Goal: Find specific page/section: Find specific page/section

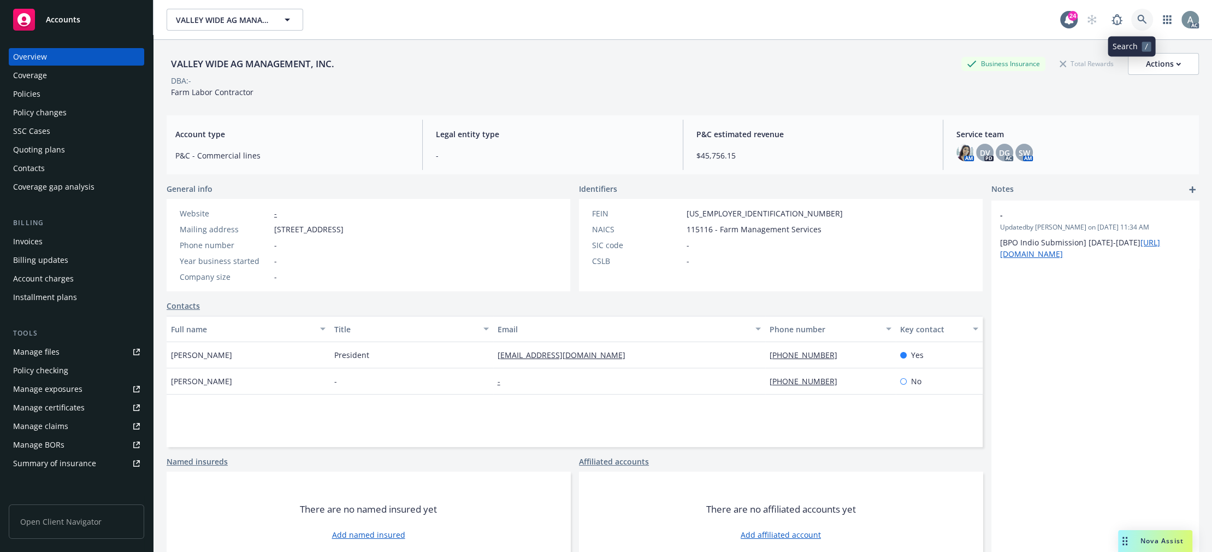
click at [1138, 17] on icon at bounding box center [1143, 20] width 10 height 10
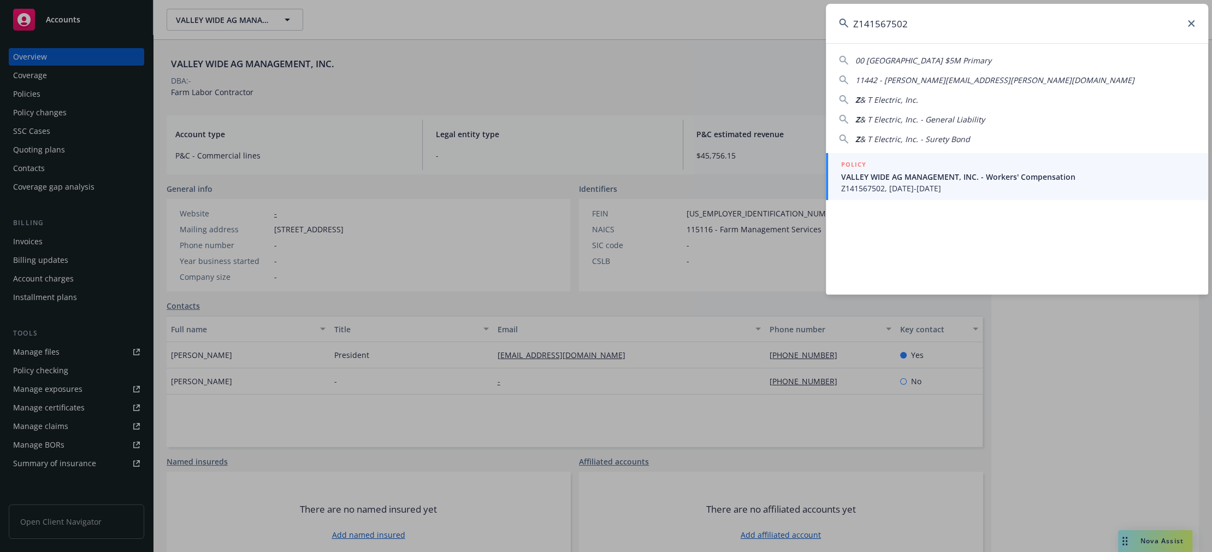
type input "Z141567502"
click at [987, 174] on span "VALLEY WIDE AG MANAGEMENT, INC. - Workers' Compensation" at bounding box center [1018, 176] width 354 height 11
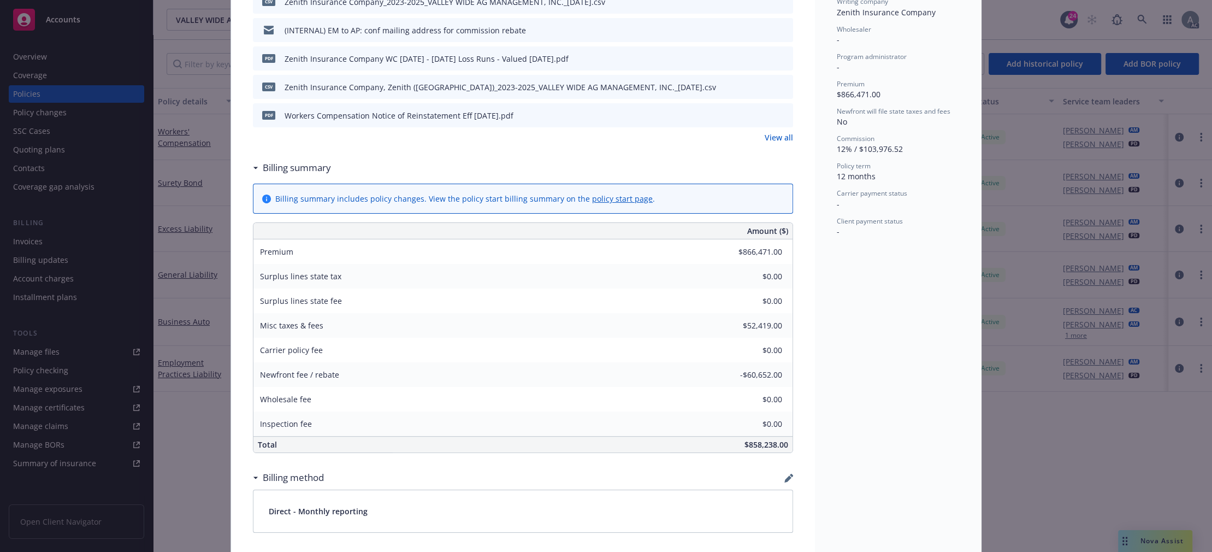
scroll to position [382, 0]
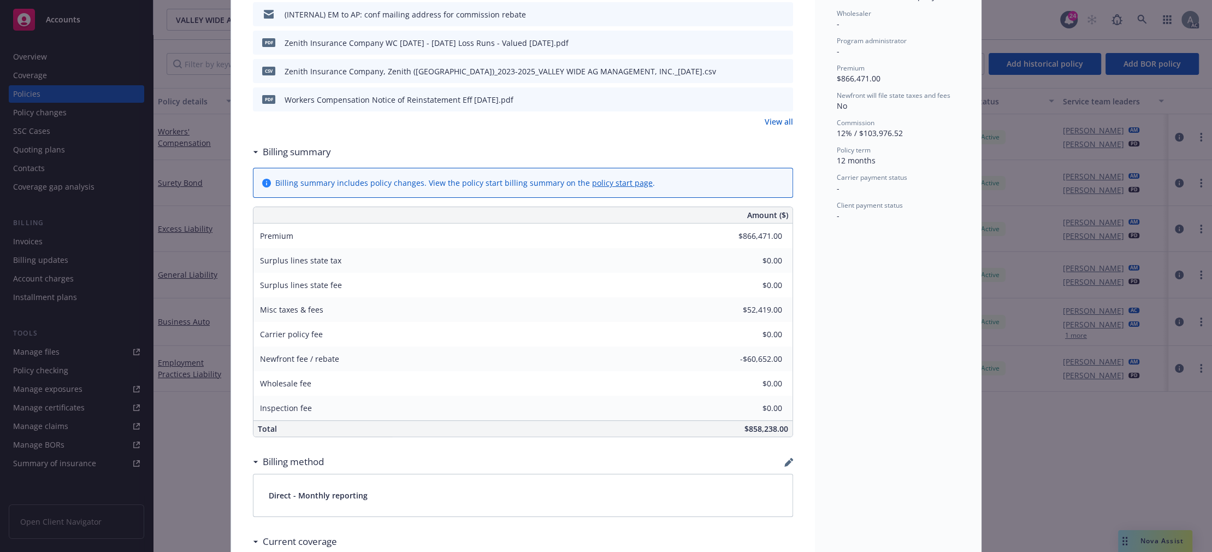
click at [555, 356] on div "Newfront fee / rebate -$60,652.00" at bounding box center [523, 358] width 539 height 25
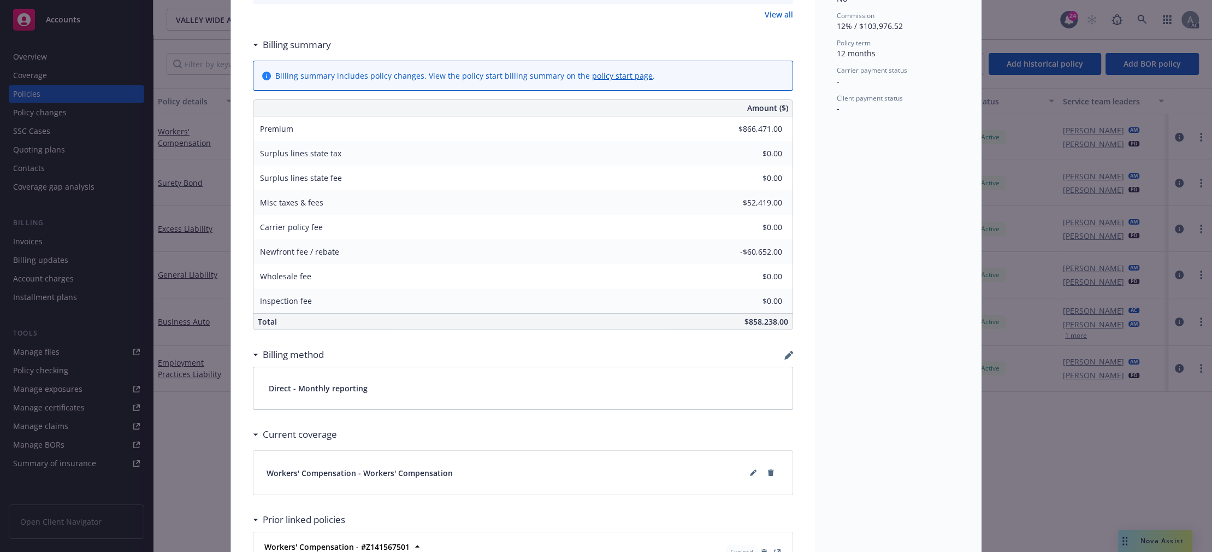
scroll to position [474, 0]
